Goal: Check status: Check status

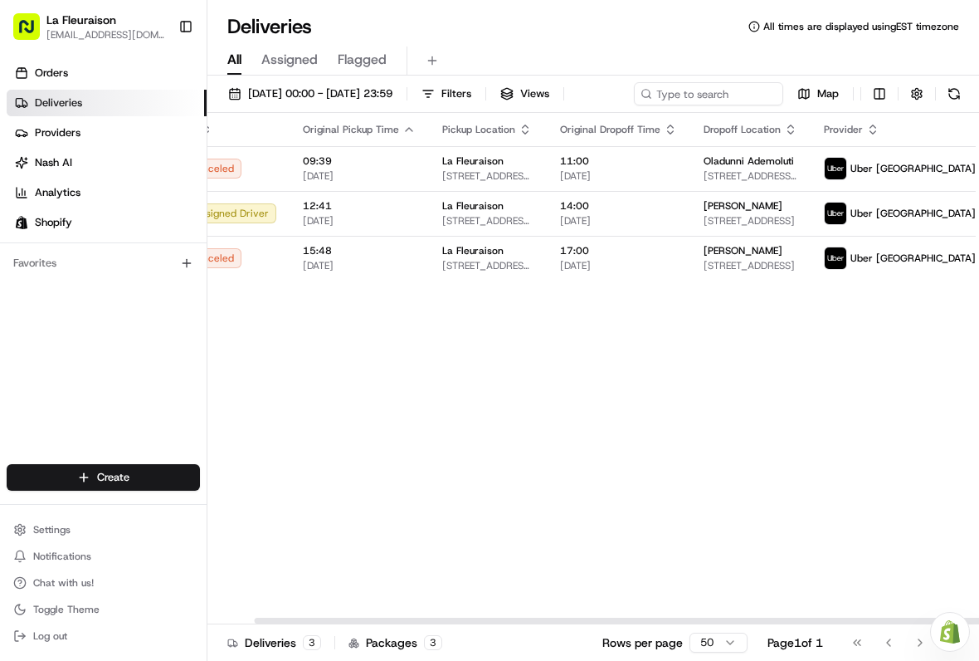
scroll to position [0, 49]
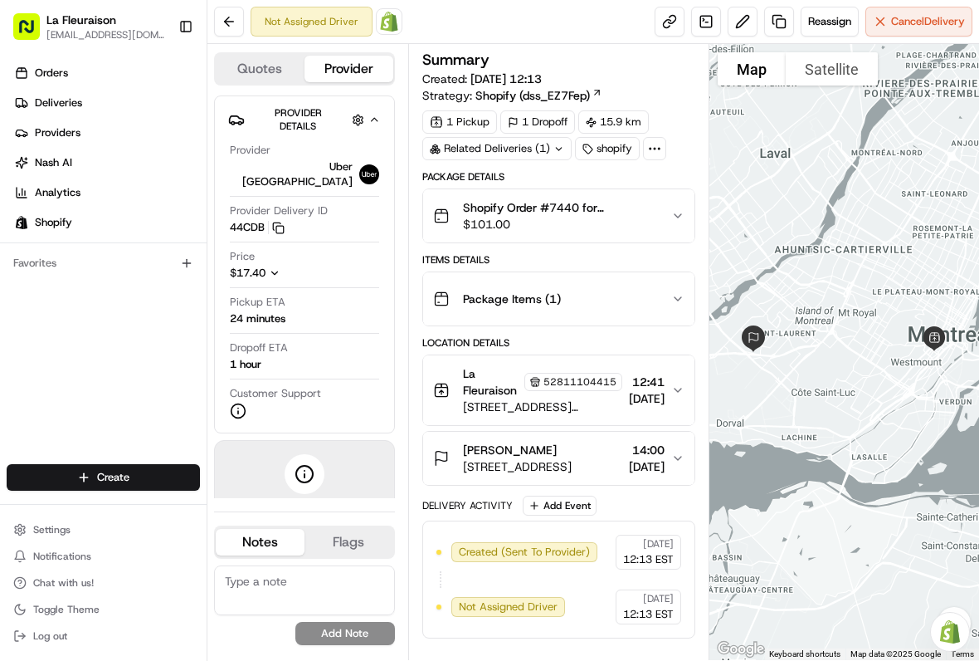
click at [96, 105] on link "Deliveries" at bounding box center [107, 103] width 200 height 27
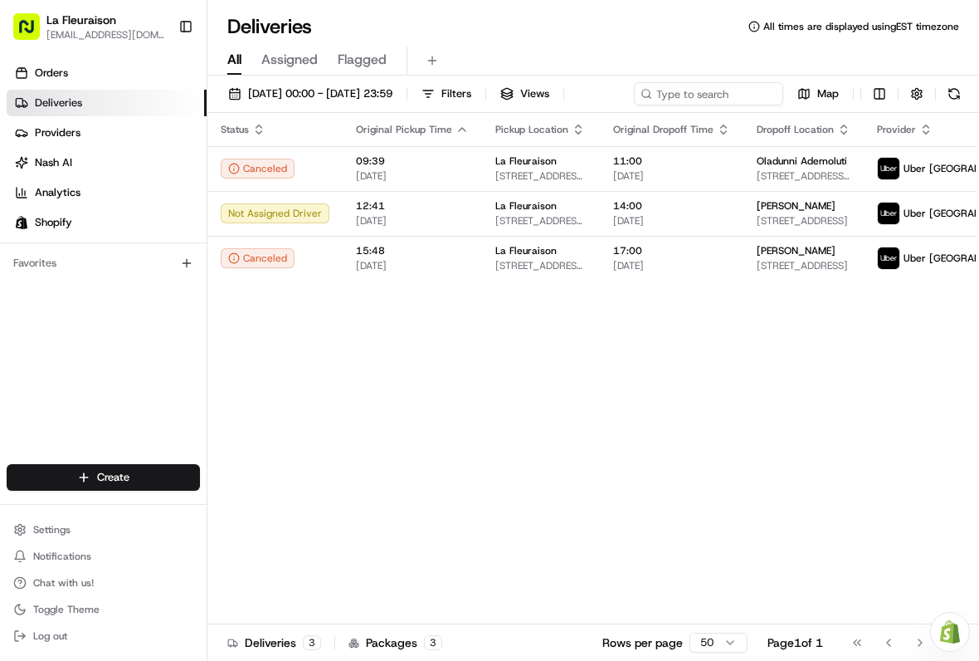
click at [96, 137] on link "Providers" at bounding box center [107, 133] width 200 height 27
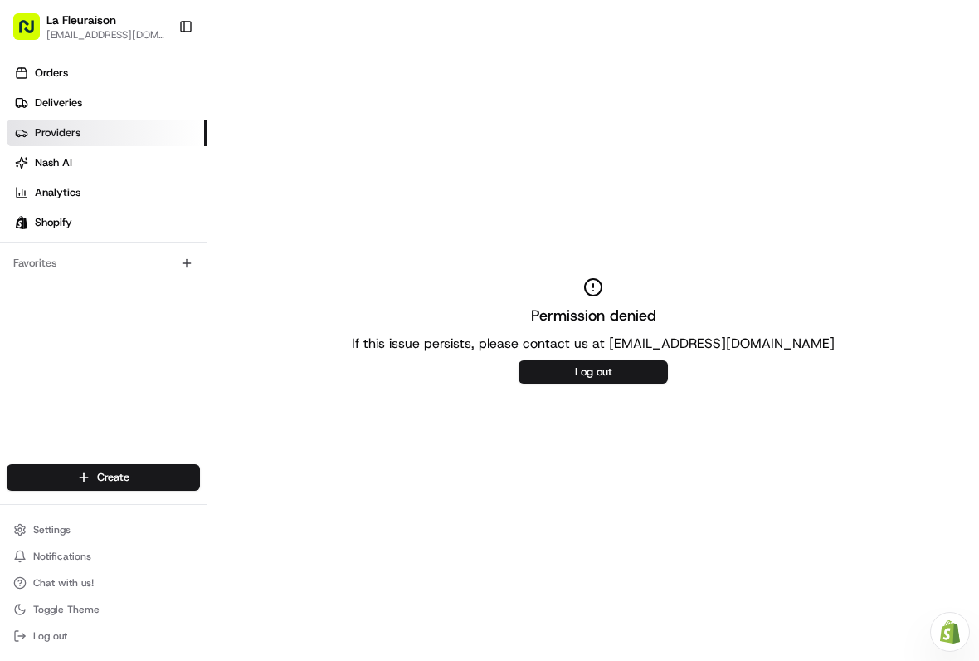
click at [120, 107] on link "Deliveries" at bounding box center [107, 103] width 200 height 27
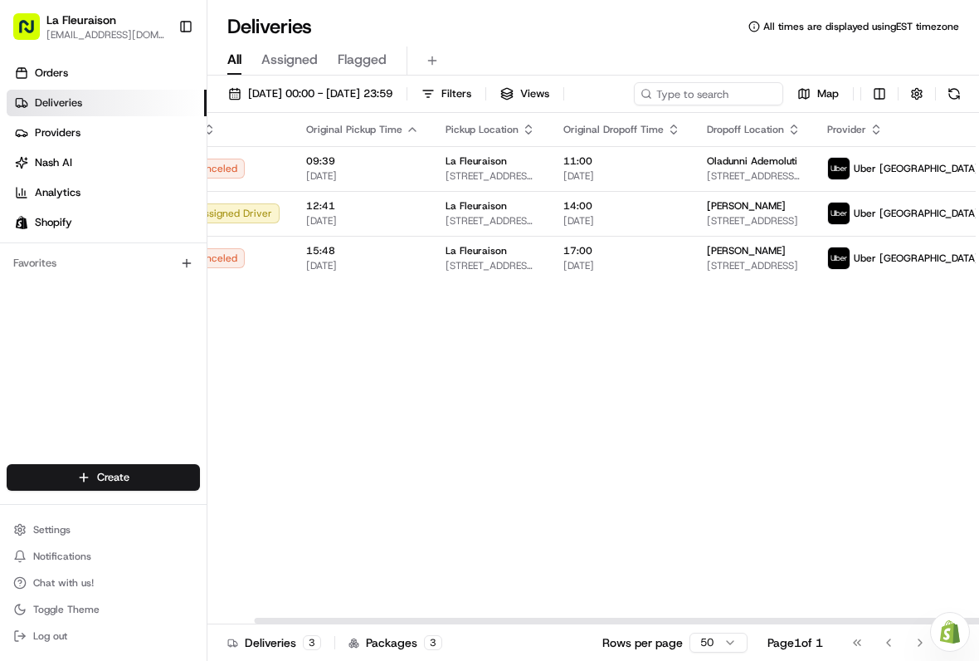
scroll to position [0, 49]
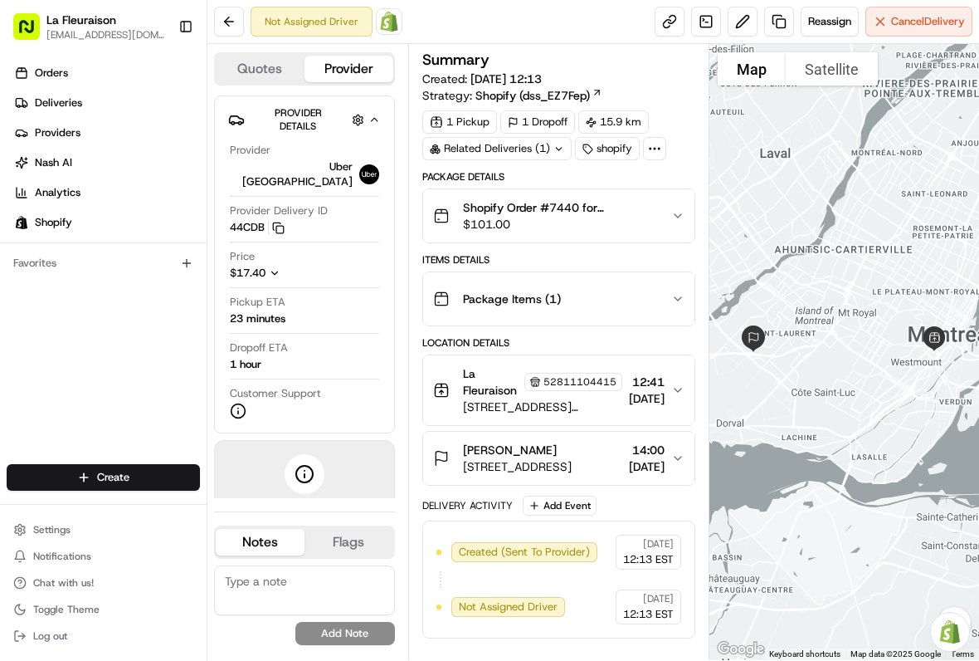
click at [99, 98] on link "Deliveries" at bounding box center [107, 103] width 200 height 27
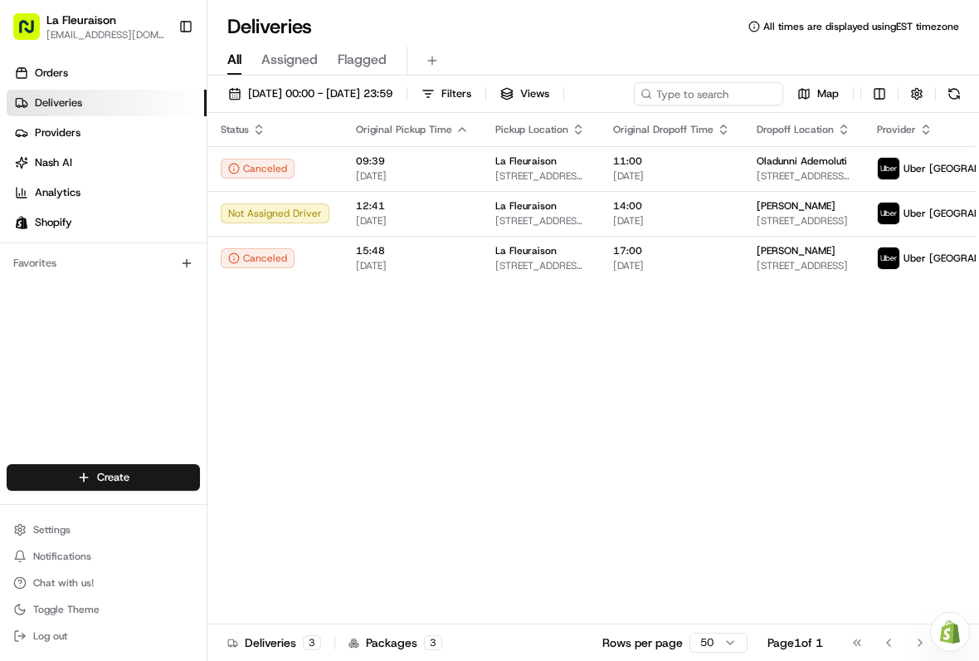
click at [395, 7] on div "Deliveries All times are displayed using EST timezone All Assigned Flagged 15/0…" at bounding box center [594, 330] width 772 height 661
click at [32, 339] on div "Orders Deliveries Providers Nash AI Analytics Shopify Favorites" at bounding box center [103, 263] width 207 height 421
